Goal: Find specific page/section: Find specific page/section

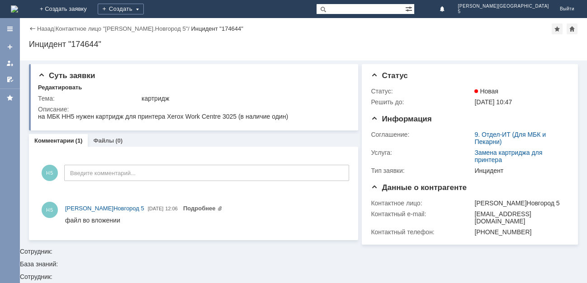
click at [18, 8] on img at bounding box center [14, 8] width 7 height 7
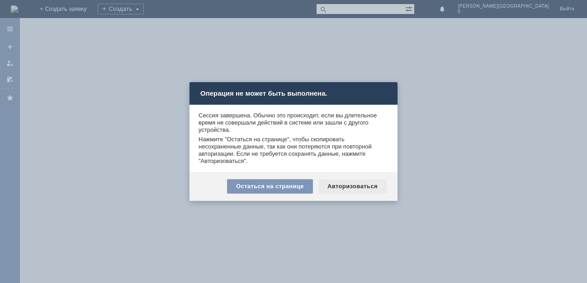
click at [357, 185] on div "Авторизоваться" at bounding box center [352, 186] width 68 height 14
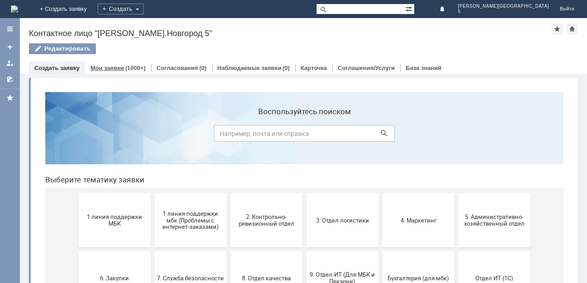
click at [127, 65] on div "(1000+)" at bounding box center [135, 68] width 20 height 7
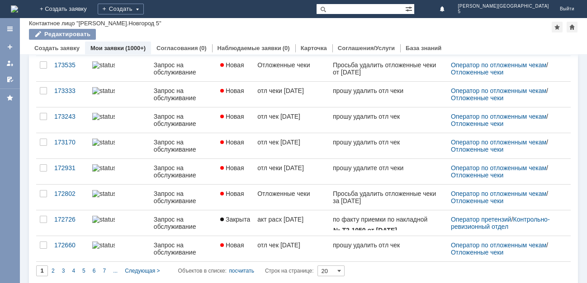
scroll to position [356, 0]
